Goal: Task Accomplishment & Management: Manage account settings

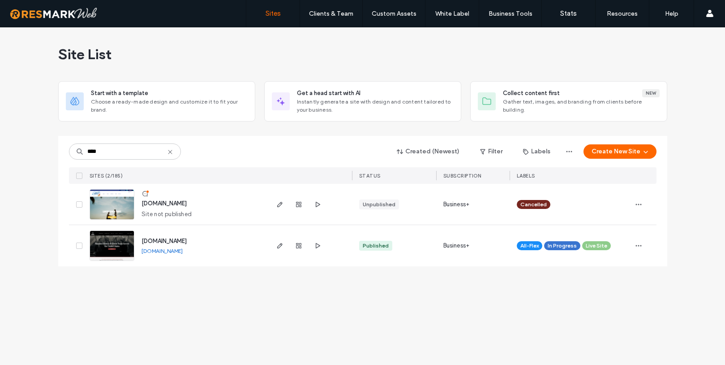
type input "****"
click at [187, 243] on span "www.americanghostwalks.com" at bounding box center [164, 240] width 45 height 7
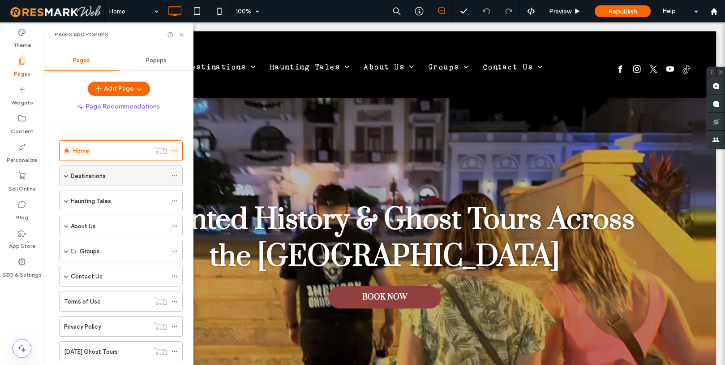
click at [70, 172] on div "Destinations" at bounding box center [121, 175] width 124 height 21
click at [67, 176] on span at bounding box center [66, 175] width 4 height 4
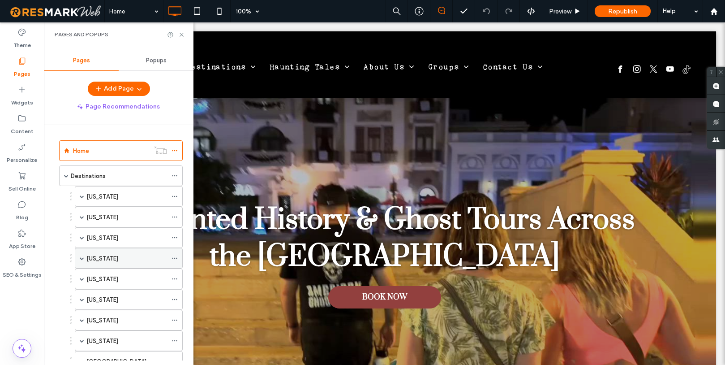
click at [83, 257] on span at bounding box center [82, 258] width 4 height 4
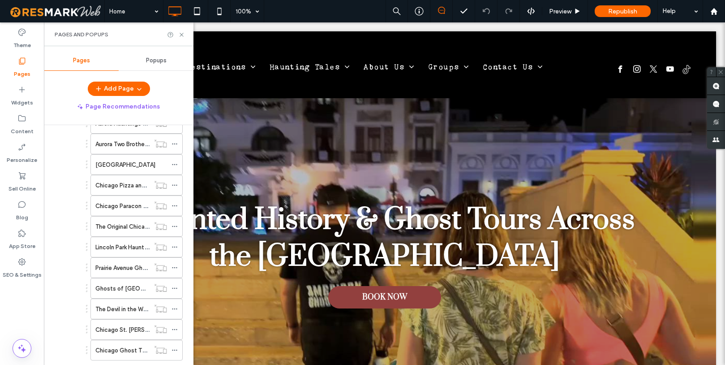
scroll to position [196, 0]
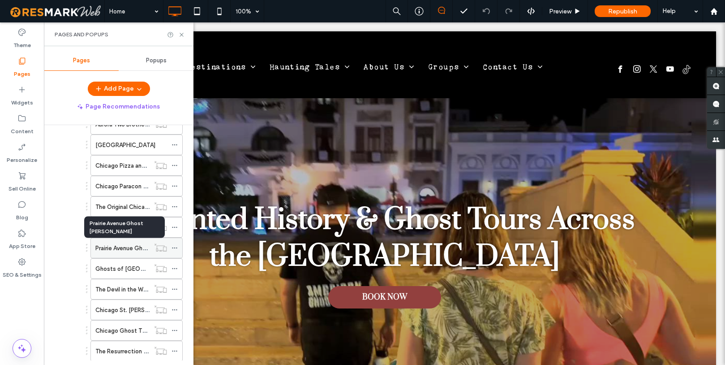
click at [109, 247] on label "Prairie Avenue Ghost [PERSON_NAME]" at bounding box center [146, 248] width 103 height 16
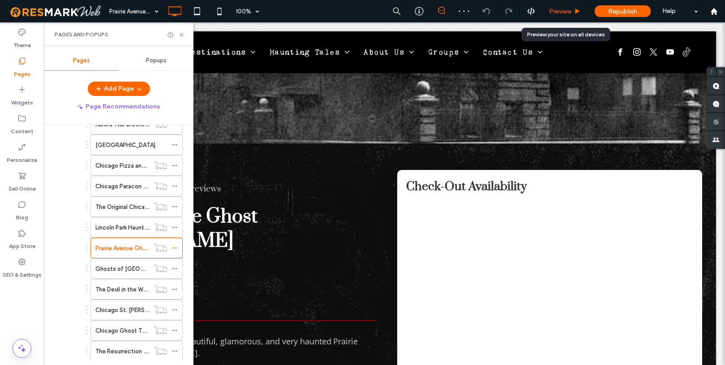
click at [568, 10] on span "Preview" at bounding box center [560, 12] width 22 height 8
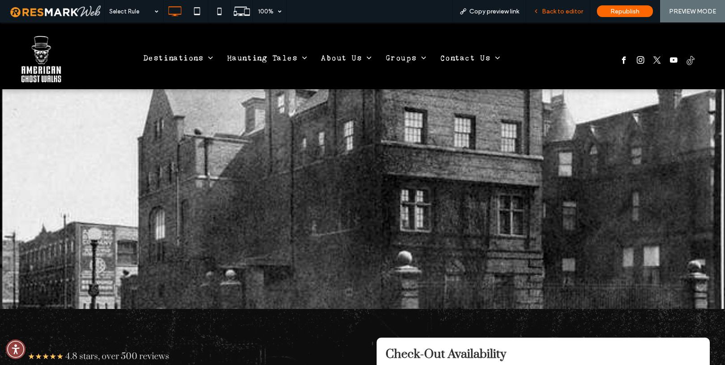
click at [567, 13] on span "Back to editor" at bounding box center [562, 12] width 41 height 8
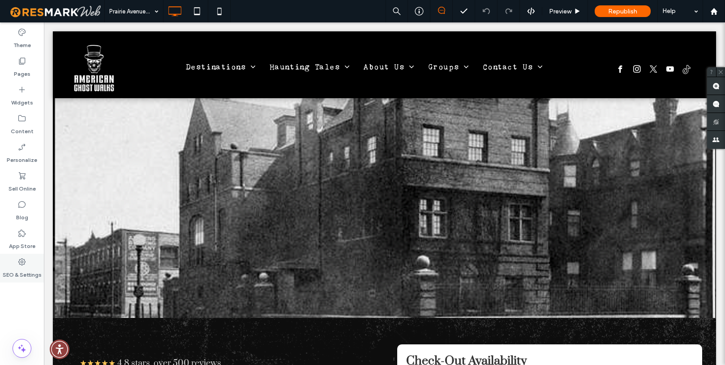
click at [26, 263] on div "SEO & Settings" at bounding box center [22, 267] width 44 height 29
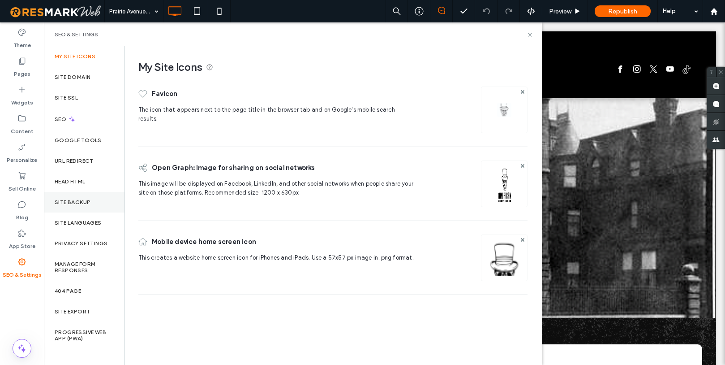
click at [79, 201] on label "Site Backup" at bounding box center [73, 202] width 36 height 6
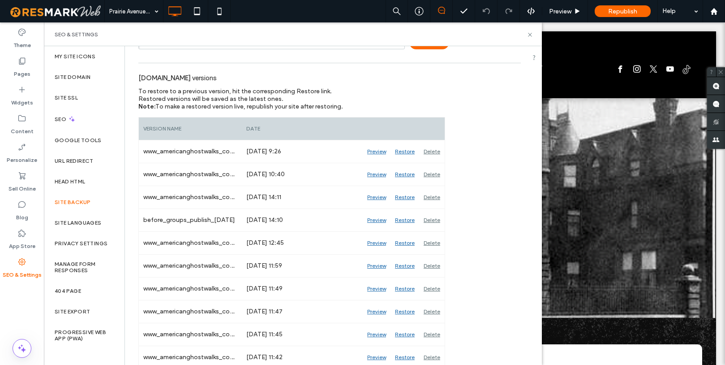
scroll to position [157, 0]
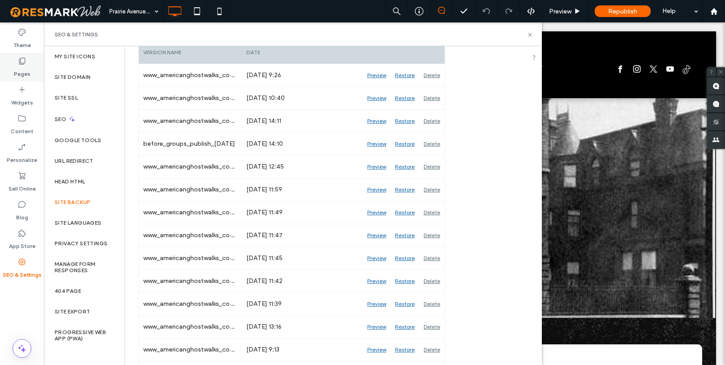
click at [27, 66] on label "Pages" at bounding box center [22, 71] width 17 height 13
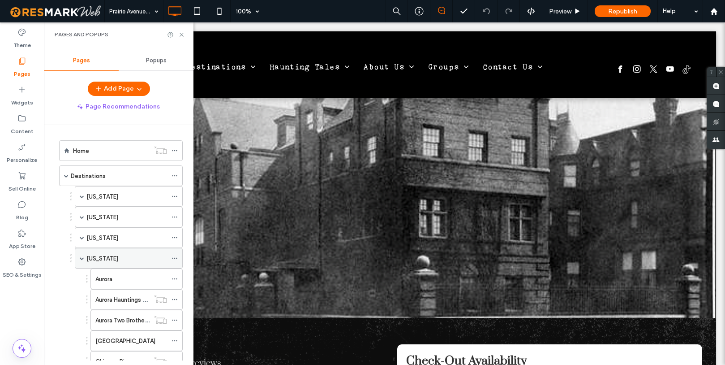
click at [108, 258] on div "[US_STATE]" at bounding box center [126, 257] width 81 height 9
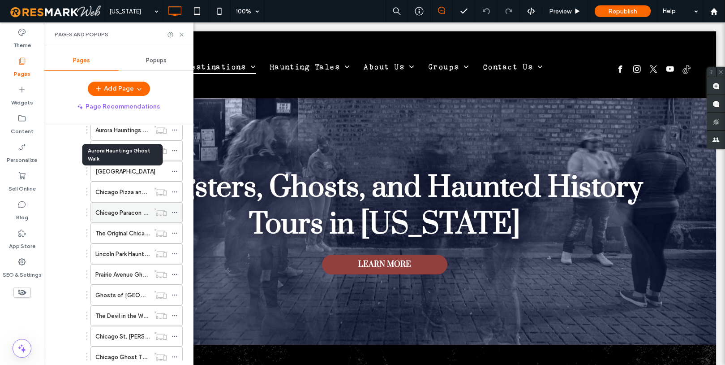
scroll to position [171, 0]
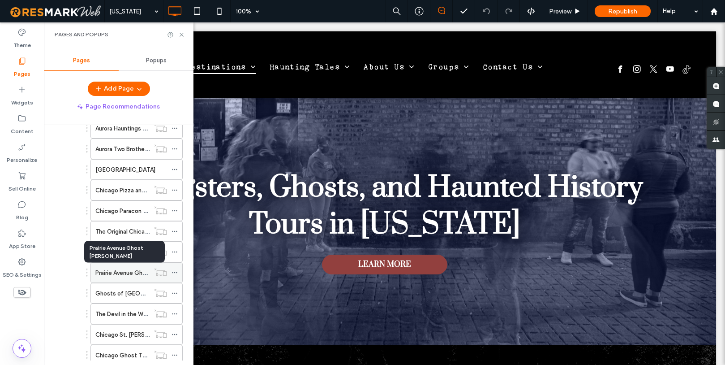
click at [116, 275] on label "Prairie Avenue Ghost [PERSON_NAME]" at bounding box center [146, 273] width 103 height 16
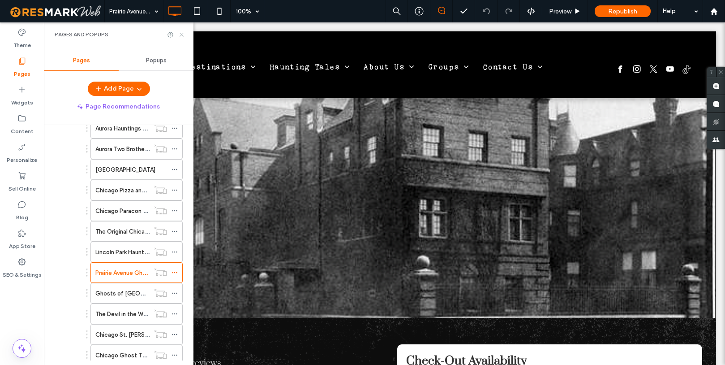
click at [182, 35] on icon at bounding box center [181, 34] width 7 height 7
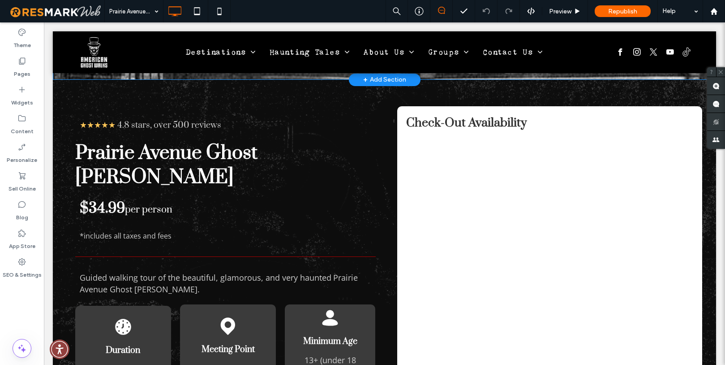
scroll to position [262, 0]
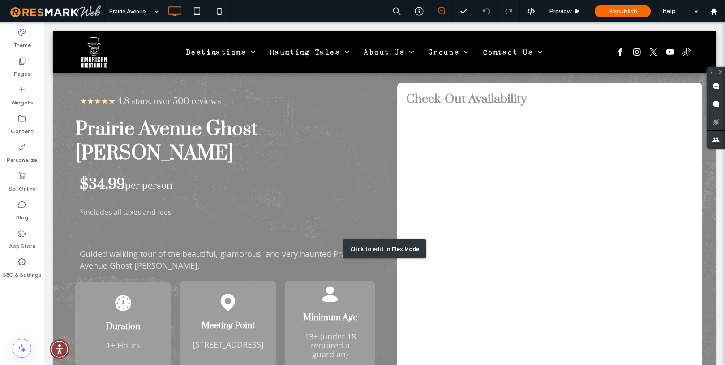
click at [150, 230] on div "Click to edit in Flex Mode" at bounding box center [384, 248] width 663 height 385
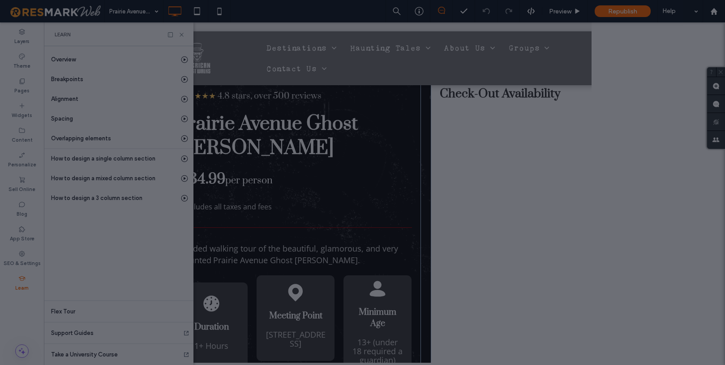
scroll to position [0, 103]
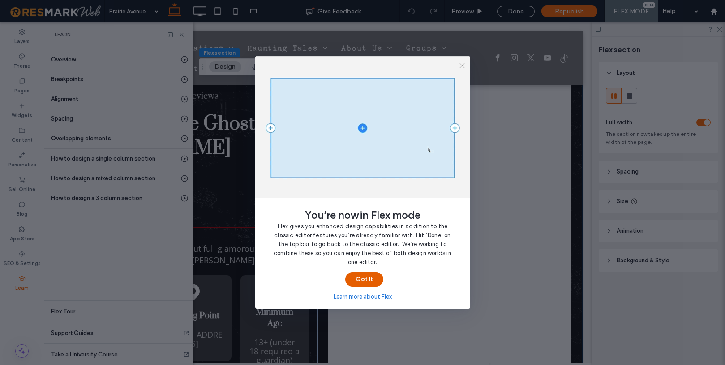
click at [370, 282] on button "Got It" at bounding box center [364, 279] width 38 height 14
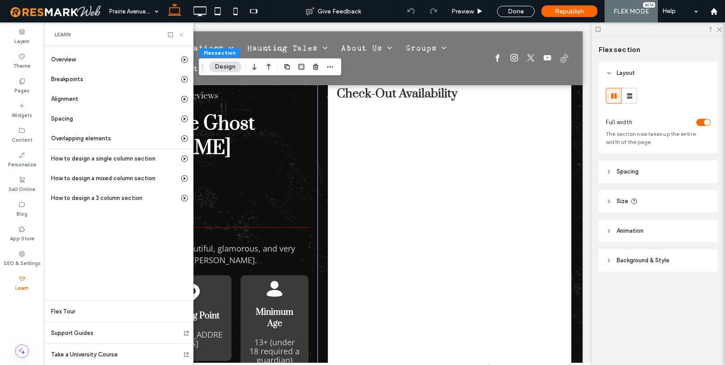
drag, startPoint x: 182, startPoint y: 32, endPoint x: 136, endPoint y: 120, distance: 100.0
click at [182, 32] on icon at bounding box center [181, 34] width 7 height 7
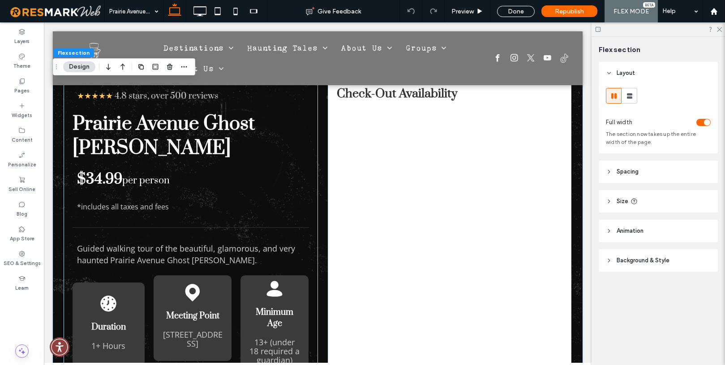
click at [722, 30] on div at bounding box center [658, 29] width 133 height 14
click at [718, 27] on icon at bounding box center [719, 29] width 6 height 6
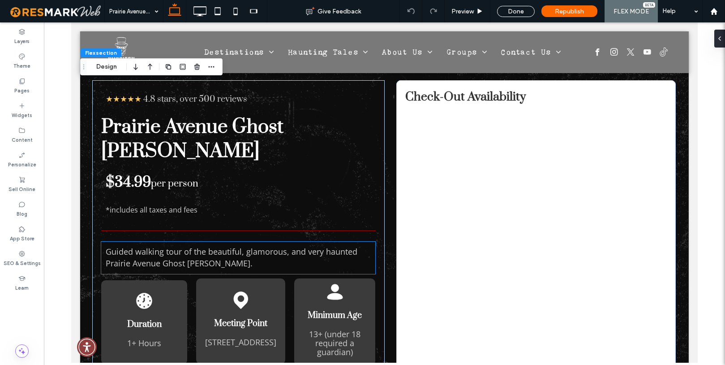
click at [179, 258] on span "Prairie Avenue Ghost [PERSON_NAME]" at bounding box center [178, 263] width 145 height 11
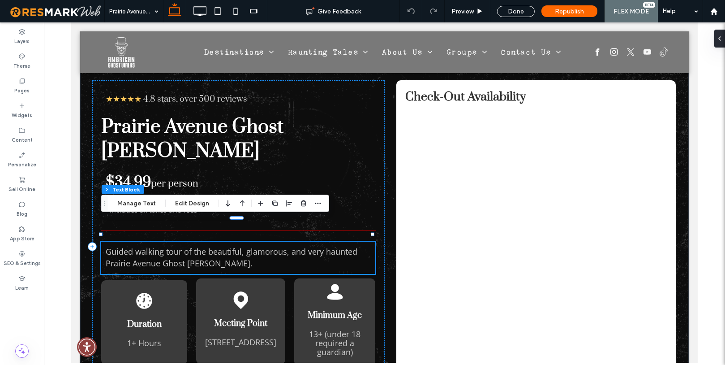
click at [179, 258] on span "Prairie Avenue Ghost [PERSON_NAME]" at bounding box center [178, 263] width 145 height 11
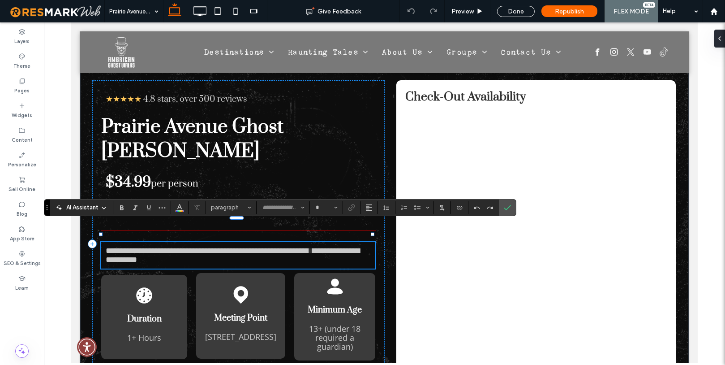
type input "**"
type input "*****"
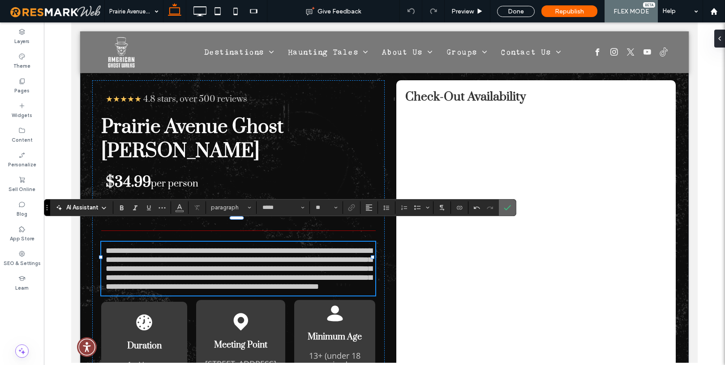
click at [509, 206] on use "Confirm" at bounding box center [507, 207] width 7 height 5
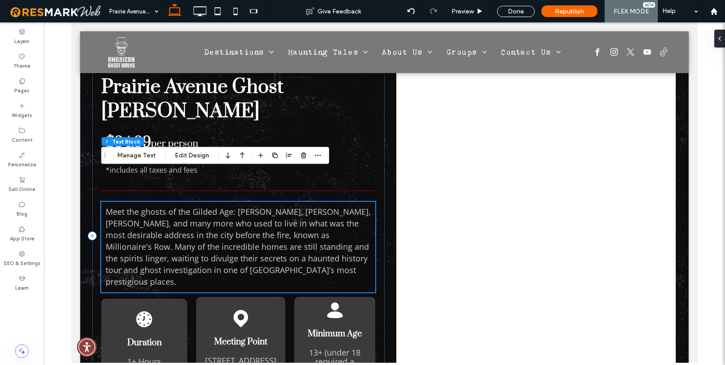
scroll to position [309, 0]
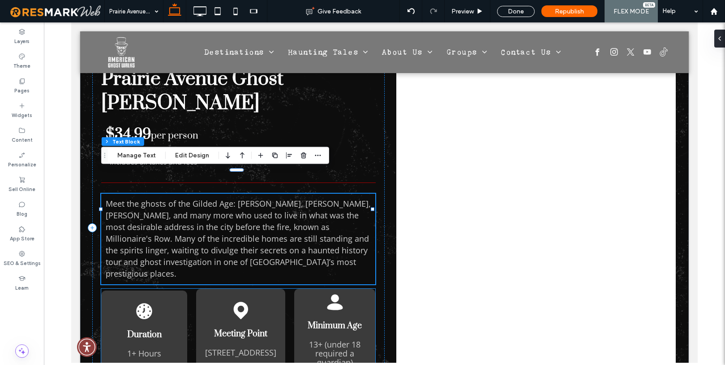
click at [331, 339] on span "13+ (under 18 required a guardian)" at bounding box center [335, 353] width 52 height 29
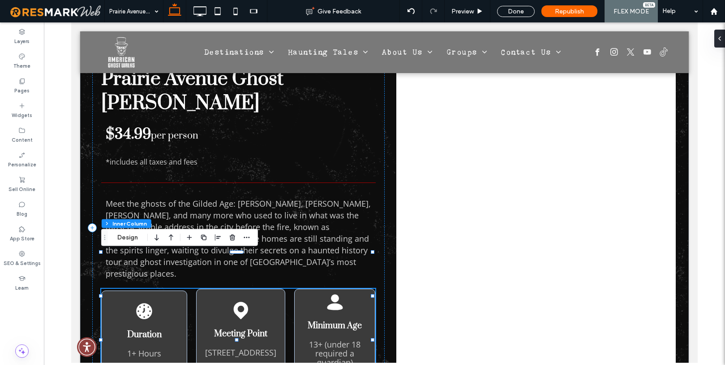
click at [332, 339] on span "13+ (under 18 required a guardian)" at bounding box center [335, 353] width 52 height 29
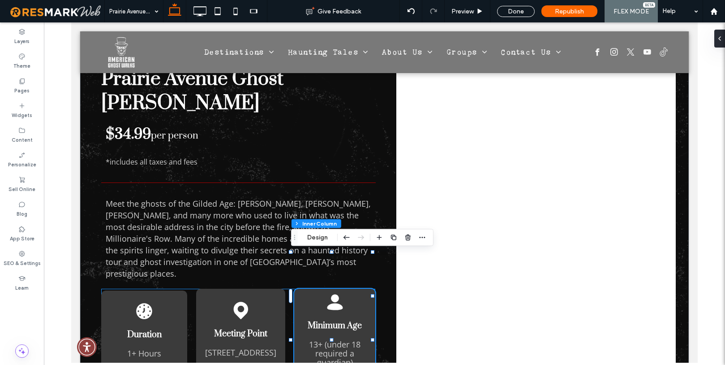
click at [332, 339] on span "13+ (under 18 required a guardian)" at bounding box center [335, 353] width 52 height 29
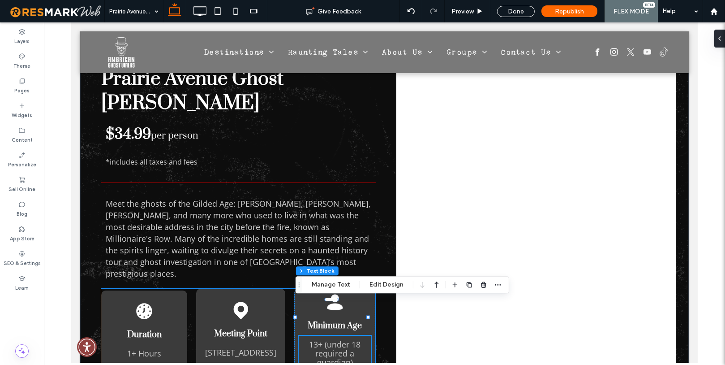
click at [332, 339] on span "13+ (under 18 required a guardian)" at bounding box center [335, 353] width 52 height 29
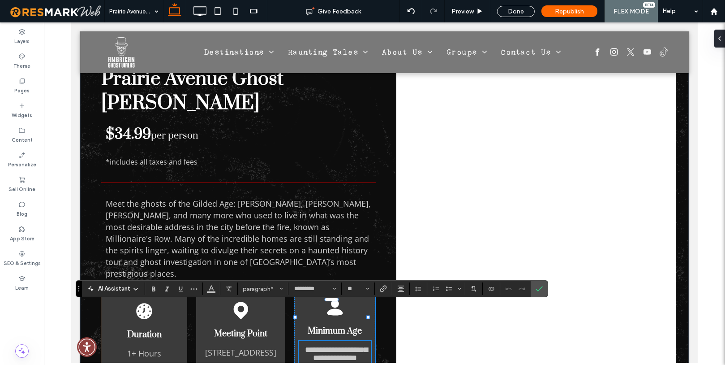
click at [346, 345] on span "**********" at bounding box center [336, 353] width 63 height 16
click at [350, 345] on p "**********" at bounding box center [334, 353] width 63 height 16
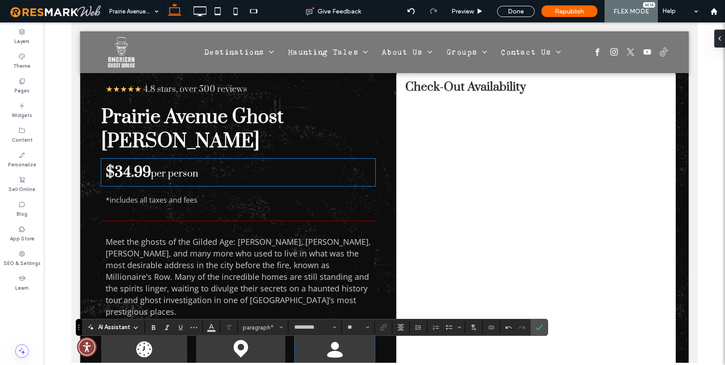
scroll to position [271, 0]
click at [128, 163] on span "$34.99" at bounding box center [128, 172] width 45 height 18
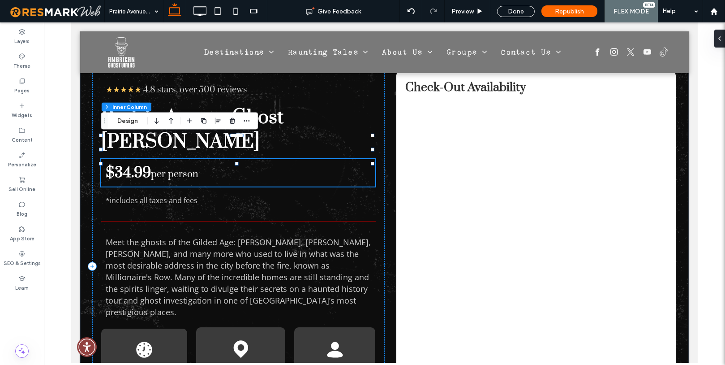
click at [133, 163] on span "$34.99" at bounding box center [128, 172] width 45 height 18
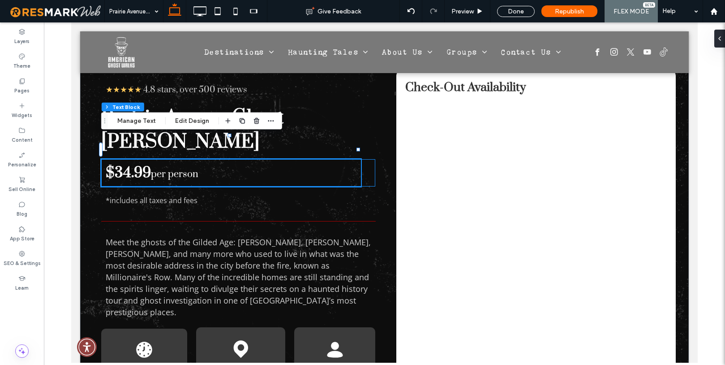
click at [133, 163] on span "$34.99" at bounding box center [128, 172] width 45 height 18
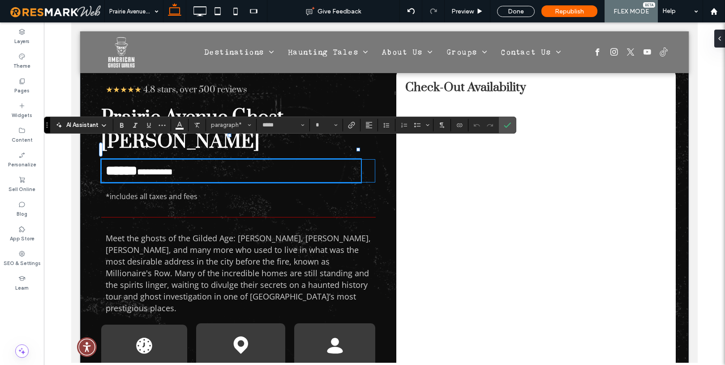
click at [133, 164] on strong "******" at bounding box center [121, 170] width 31 height 13
type input "**"
click at [137, 164] on strong "******" at bounding box center [121, 170] width 31 height 13
click at [506, 129] on span "Confirm" at bounding box center [506, 125] width 4 height 16
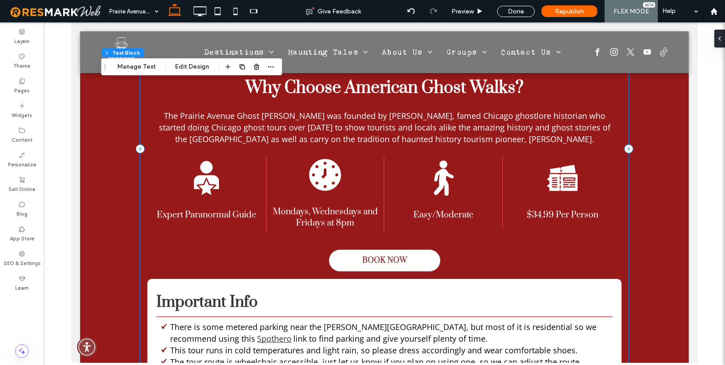
scroll to position [1194, 0]
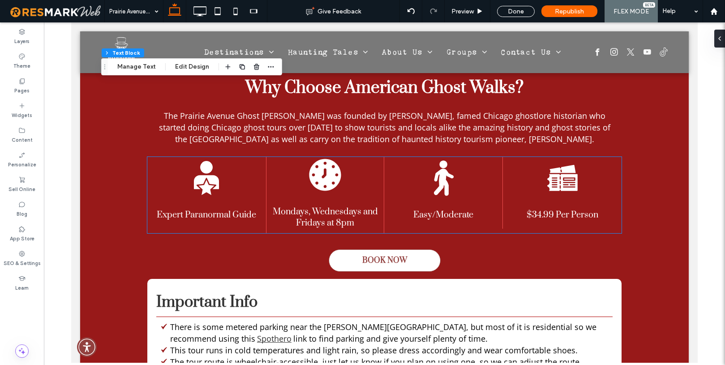
click at [544, 209] on span "$34.99 Per Person" at bounding box center [563, 214] width 72 height 11
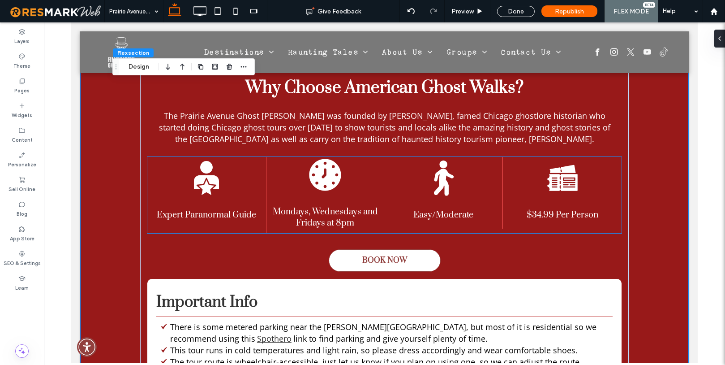
click at [543, 209] on span "$34.99 Per Person" at bounding box center [563, 214] width 72 height 11
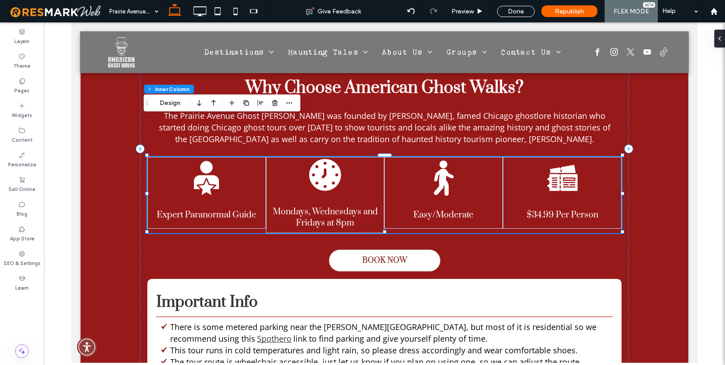
type input "**"
click at [544, 209] on span "$34.99 Per Person" at bounding box center [563, 214] width 72 height 11
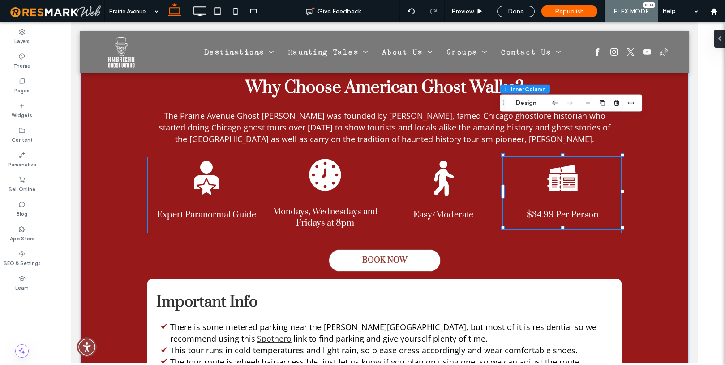
click at [544, 209] on span "$34.99 Per Person" at bounding box center [563, 214] width 72 height 11
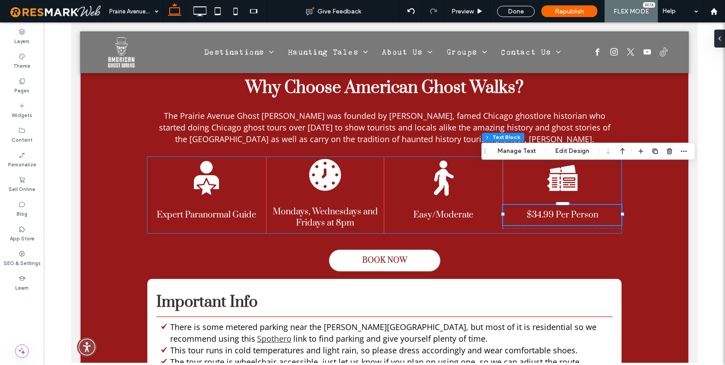
click at [544, 209] on span "$34.99 Per Person" at bounding box center [563, 214] width 72 height 11
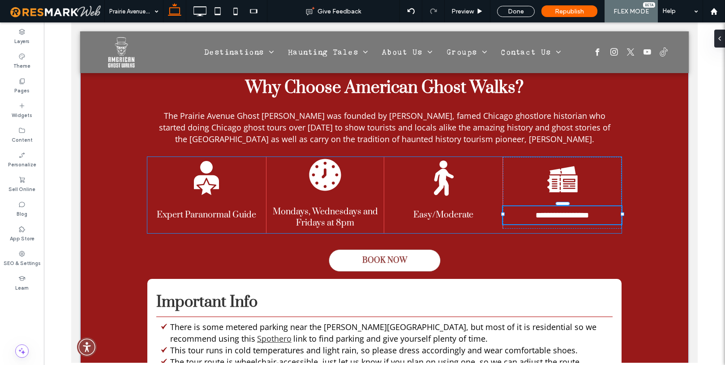
type input "*****"
type input "**"
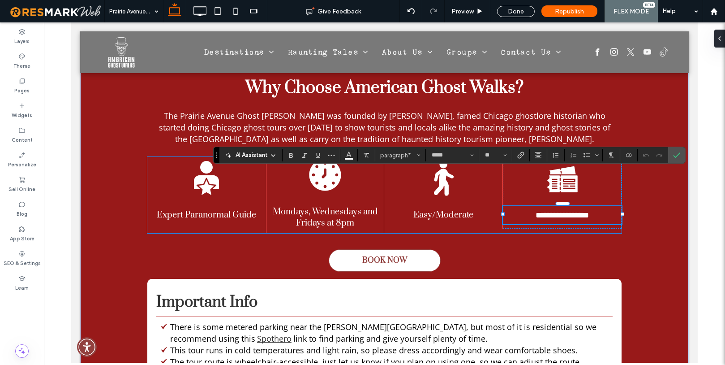
click at [546, 211] on span "**********" at bounding box center [562, 215] width 53 height 8
click at [550, 211] on span "**********" at bounding box center [562, 215] width 53 height 8
click at [296, 206] on span "Mondays, Wednesdays and Fridays at 8pm" at bounding box center [325, 217] width 105 height 22
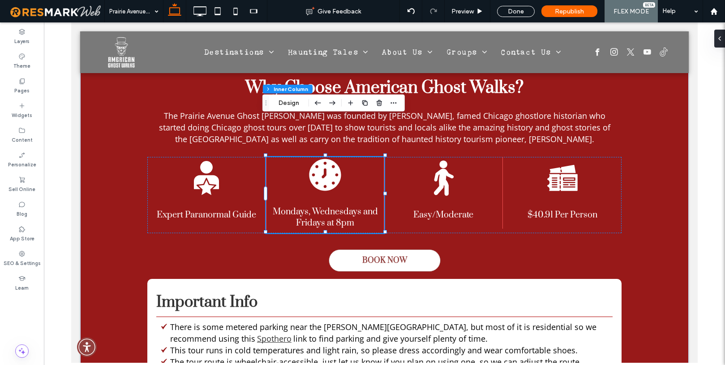
click at [296, 206] on span "Mondays, Wednesdays and Fridays at 8pm" at bounding box center [325, 217] width 105 height 22
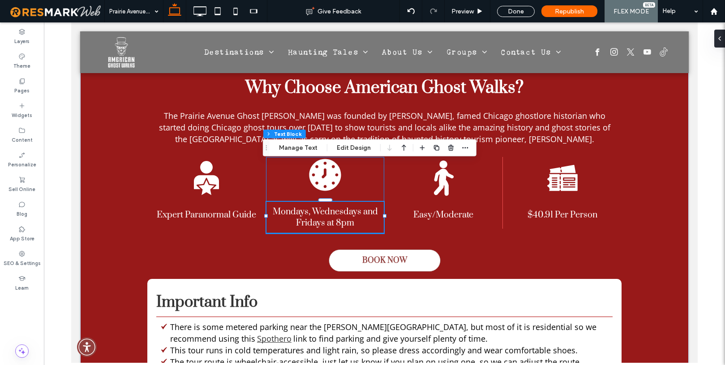
click at [296, 206] on span "Mondays, Wednesdays and Fridays at 8pm" at bounding box center [325, 217] width 105 height 22
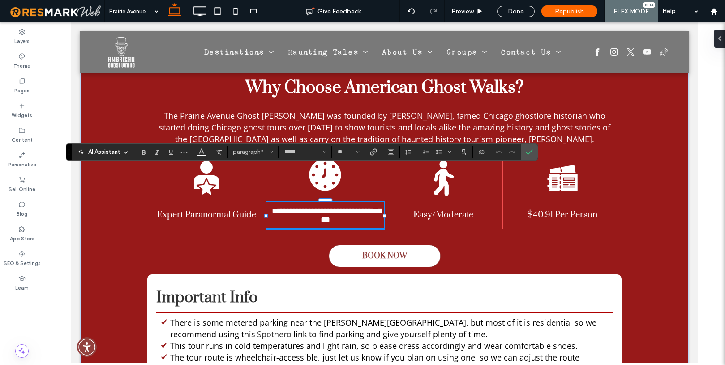
click at [296, 206] on span "**********" at bounding box center [327, 214] width 110 height 17
drag, startPoint x: 271, startPoint y: 172, endPoint x: 376, endPoint y: 170, distance: 105.3
click at [376, 206] on span "**********" at bounding box center [327, 214] width 110 height 17
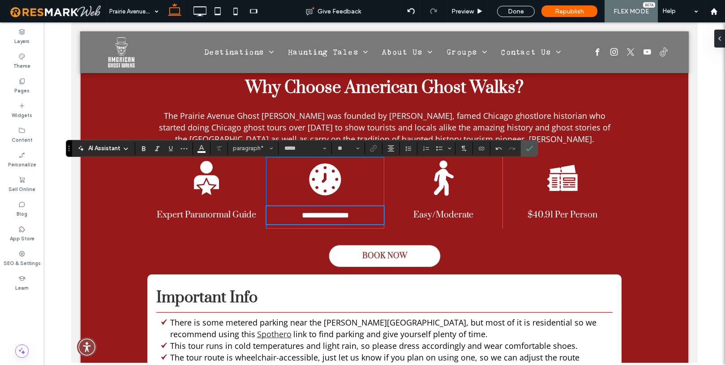
scroll to position [1197, 0]
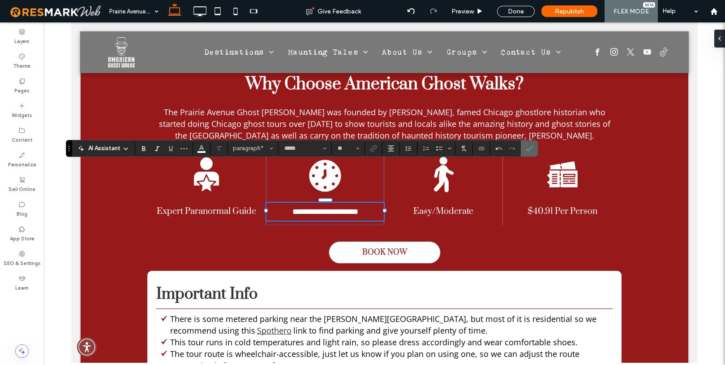
drag, startPoint x: 528, startPoint y: 148, endPoint x: 440, endPoint y: 152, distance: 87.4
click at [528, 148] on icon "Confirm" at bounding box center [529, 148] width 7 height 7
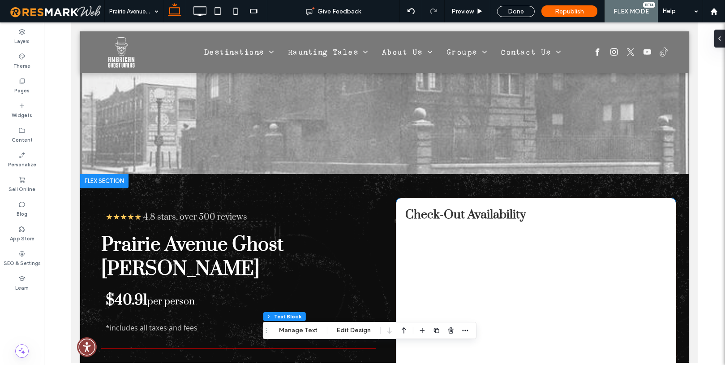
scroll to position [0, 0]
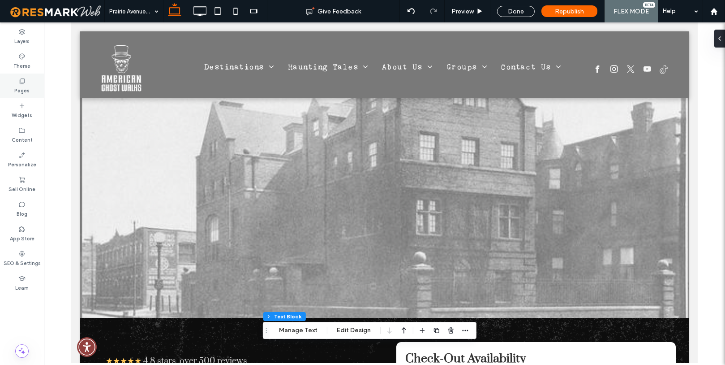
click at [27, 83] on div "Pages" at bounding box center [22, 85] width 44 height 25
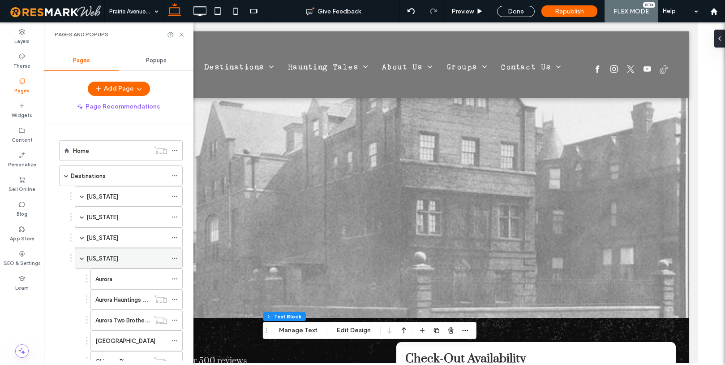
click at [81, 258] on span at bounding box center [82, 258] width 4 height 4
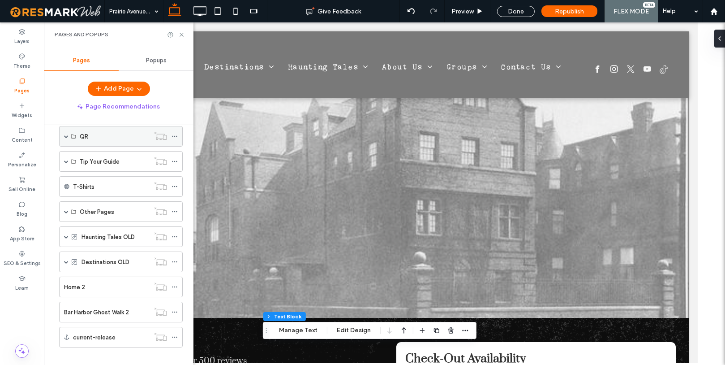
scroll to position [481, 0]
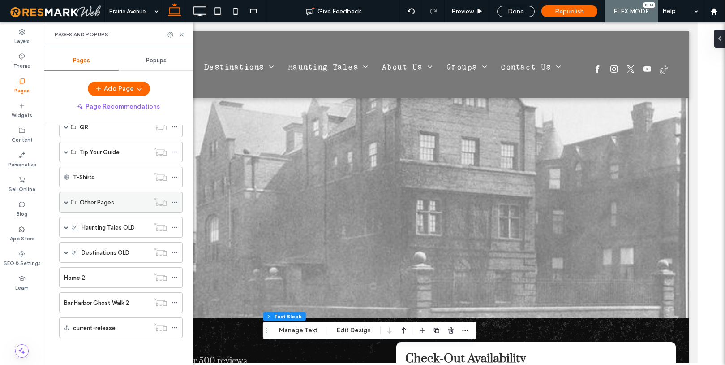
click at [65, 201] on span at bounding box center [66, 202] width 4 height 4
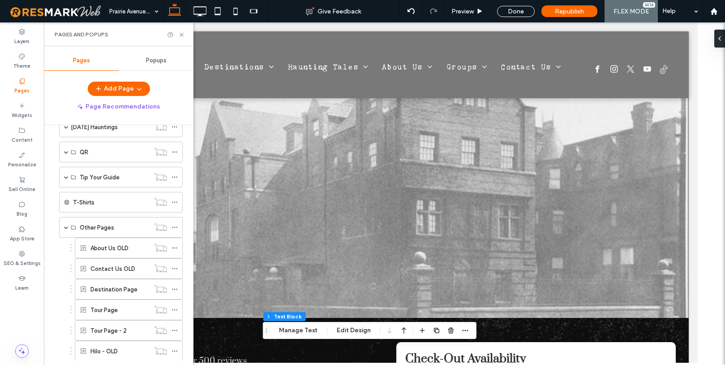
scroll to position [436, 0]
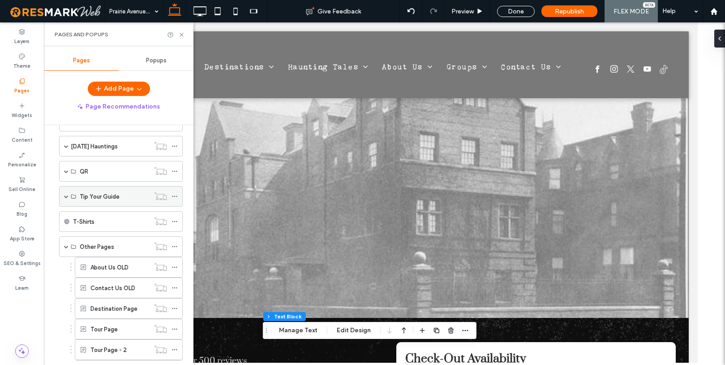
click at [67, 194] on span at bounding box center [66, 196] width 4 height 4
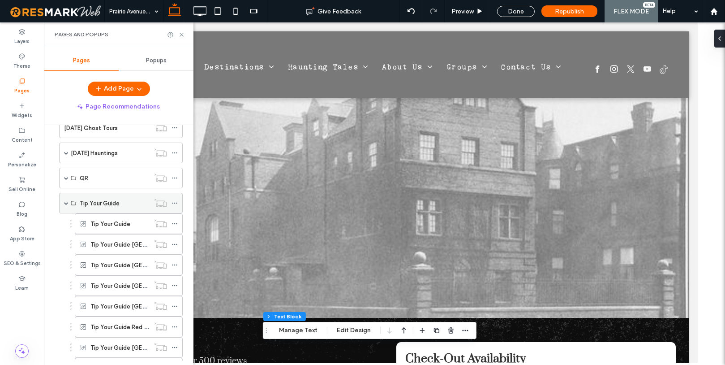
scroll to position [421, 0]
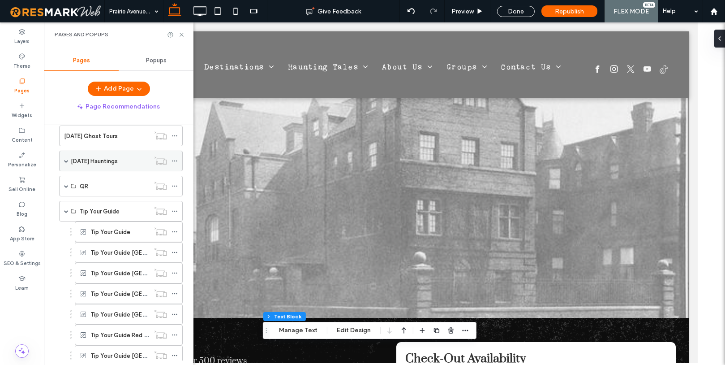
click at [63, 162] on div "[DATE] Hauntings" at bounding box center [121, 160] width 124 height 21
click at [65, 159] on span at bounding box center [66, 161] width 4 height 4
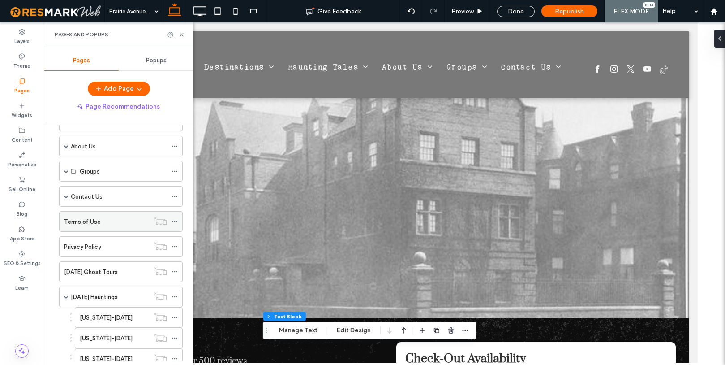
scroll to position [285, 0]
click at [66, 173] on span at bounding box center [66, 171] width 4 height 4
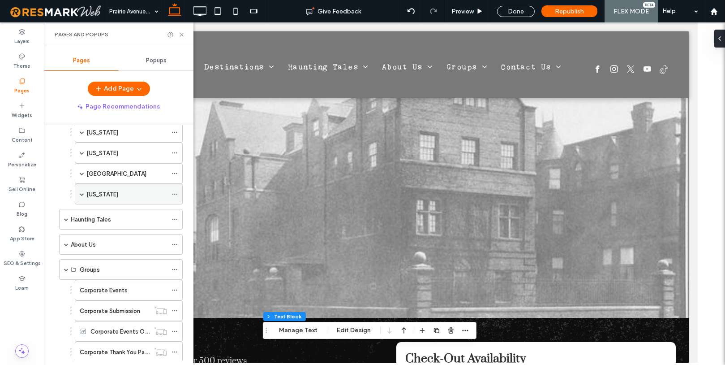
scroll to position [164, 0]
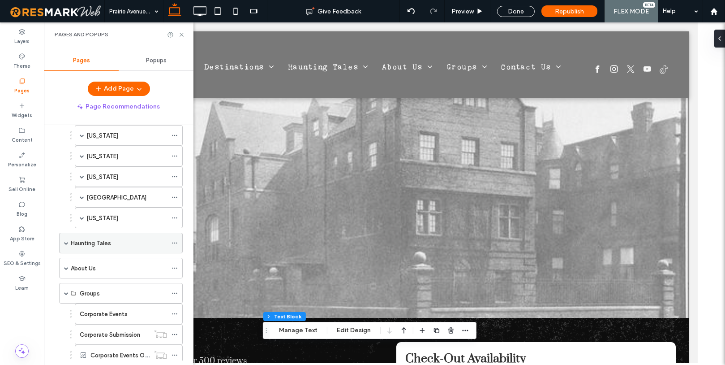
click at [69, 243] on div "Haunting Tales" at bounding box center [121, 242] width 124 height 21
click at [66, 268] on span at bounding box center [66, 268] width 4 height 4
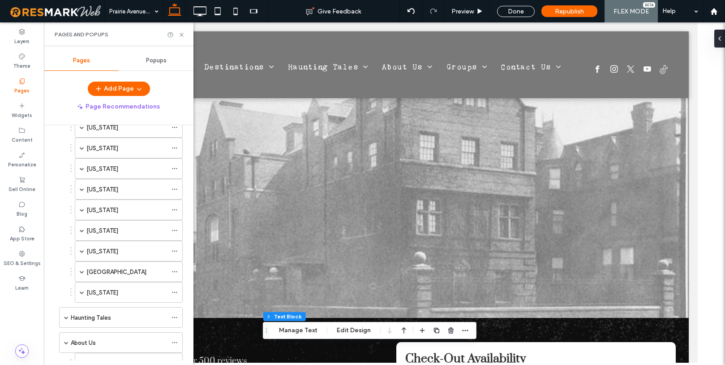
scroll to position [77, 0]
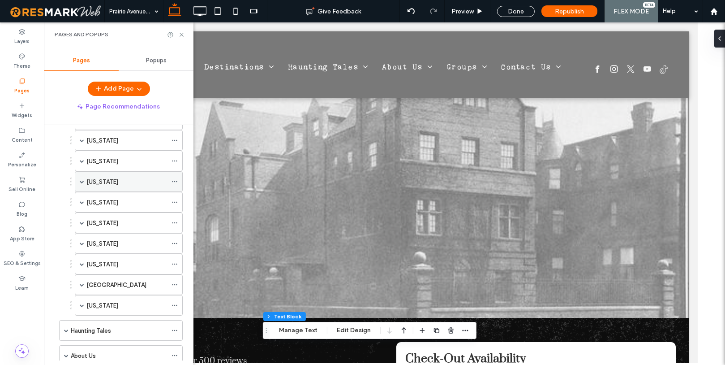
click at [82, 181] on span at bounding box center [82, 181] width 4 height 4
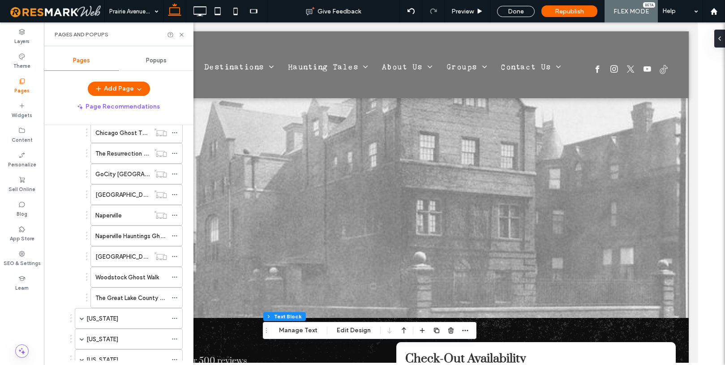
scroll to position [400, 0]
